Goal: Information Seeking & Learning: Learn about a topic

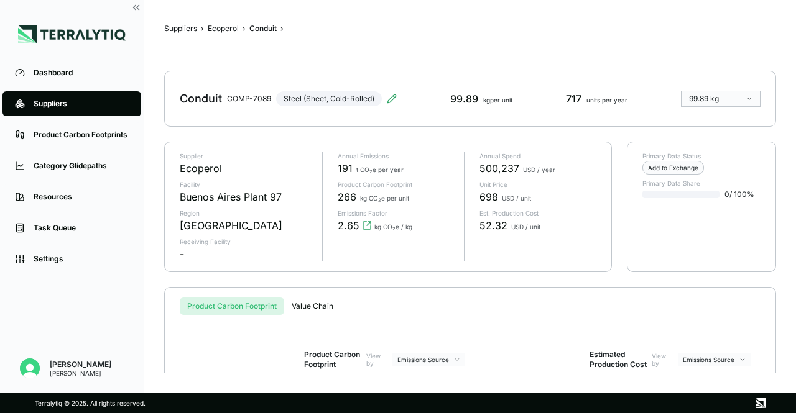
click at [362, 307] on div "Product Carbon Footprint Value Chain" at bounding box center [470, 306] width 581 height 17
click at [73, 202] on div "Resources" at bounding box center [81, 197] width 95 height 10
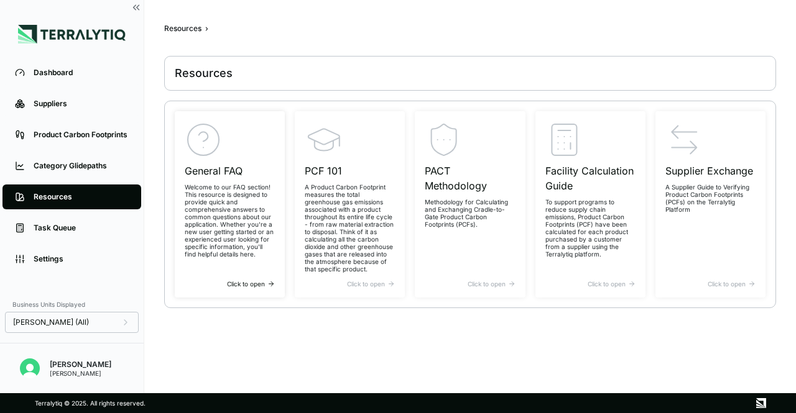
click at [248, 208] on p "Welcome to our FAQ section! This resource is designed to provide quick and comp…" at bounding box center [230, 220] width 90 height 75
click at [369, 190] on p "A Product Carbon Footprint measures the total greenhouse gas emissions associat…" at bounding box center [350, 228] width 90 height 90
click at [477, 216] on p "Methodology for Calculating and Exchanging Cradle-to-Gate Product Carbon Footpr…" at bounding box center [470, 213] width 90 height 30
click at [584, 150] on div "Facility Calculation Guide To support programs to reduce supply chain emissions…" at bounding box center [590, 200] width 90 height 159
click at [684, 184] on p "A Supplier Guide to Verifying Product Carbon Footprints (PCFs) on the Terralyti…" at bounding box center [710, 198] width 90 height 30
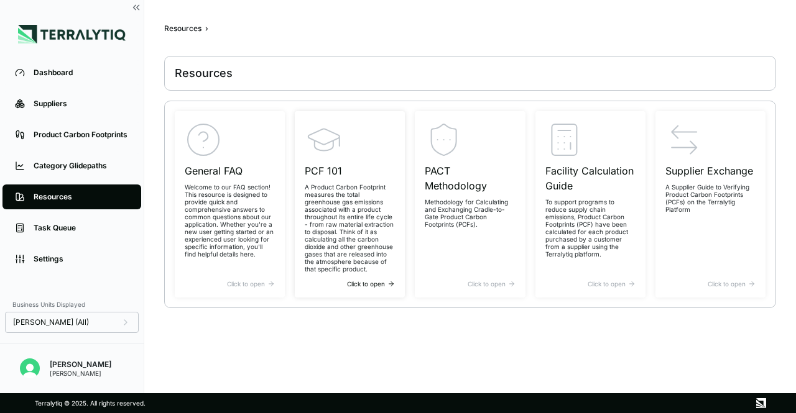
scroll to position [4, 0]
